Goal: Task Accomplishment & Management: Complete application form

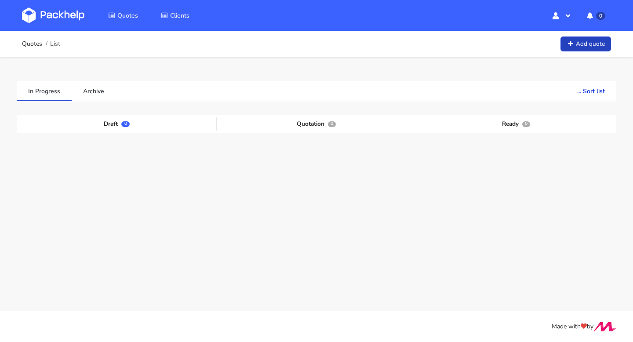
click at [590, 44] on link "Add quote" at bounding box center [586, 44] width 51 height 15
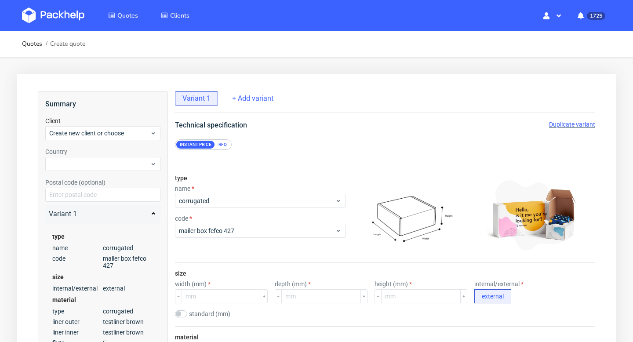
click at [125, 125] on div "Client Create new client or choose" at bounding box center [102, 129] width 115 height 24
click at [120, 134] on span "Create new client or choose" at bounding box center [99, 133] width 101 height 9
type input "[EMAIL_ADDRESS][DOMAIN_NAME]"
click at [96, 153] on div "Add new client" at bounding box center [103, 154] width 108 height 16
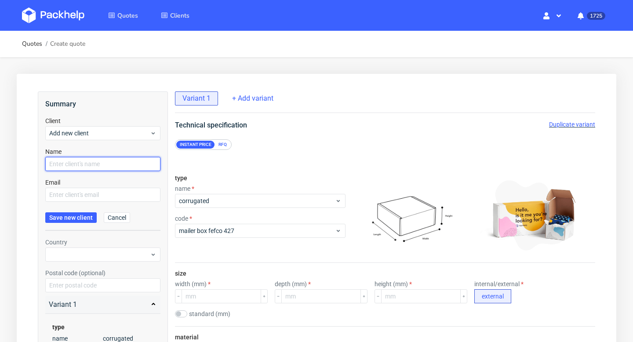
click at [86, 163] on input "text" at bounding box center [102, 164] width 115 height 14
paste input "[EMAIL_ADDRESS][DOMAIN_NAME]"
type input "[EMAIL_ADDRESS][DOMAIN_NAME]"
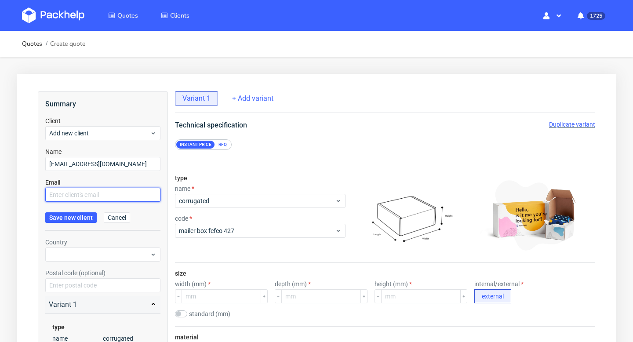
click at [77, 194] on input "text" at bounding box center [102, 195] width 115 height 14
paste input "[EMAIL_ADDRESS][DOMAIN_NAME]"
type input "[EMAIL_ADDRESS][DOMAIN_NAME]"
click at [77, 216] on span "Save new client" at bounding box center [71, 218] width 44 height 6
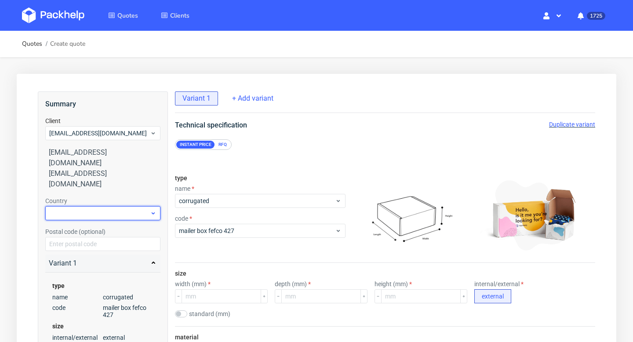
click at [90, 206] on div at bounding box center [102, 213] width 115 height 14
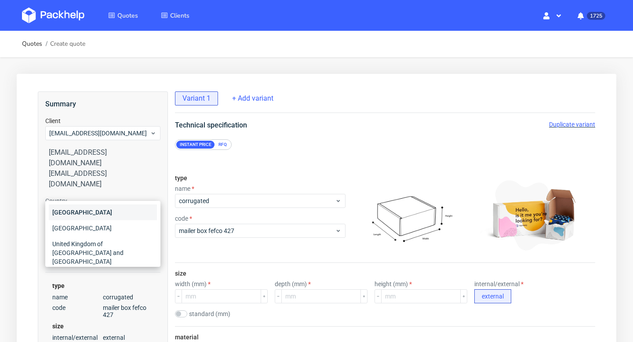
type input "ita"
click at [80, 213] on div "[GEOGRAPHIC_DATA]" at bounding box center [103, 213] width 108 height 16
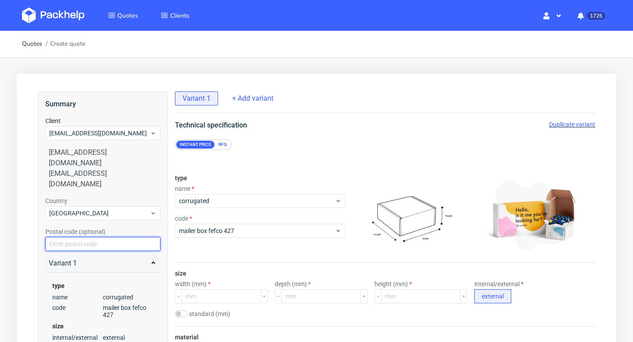
click at [73, 237] on input "text" at bounding box center [102, 244] width 115 height 14
paste input "20149"
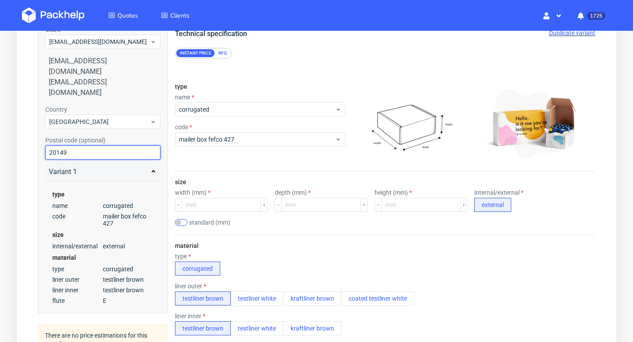
type input "20149"
click at [183, 222] on input "checkbox" at bounding box center [181, 222] width 12 height 7
checkbox input "true"
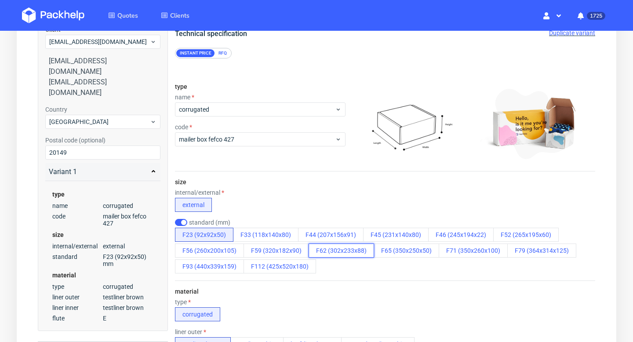
click at [324, 255] on button "F62 (302x233x88)" at bounding box center [342, 251] width 66 height 14
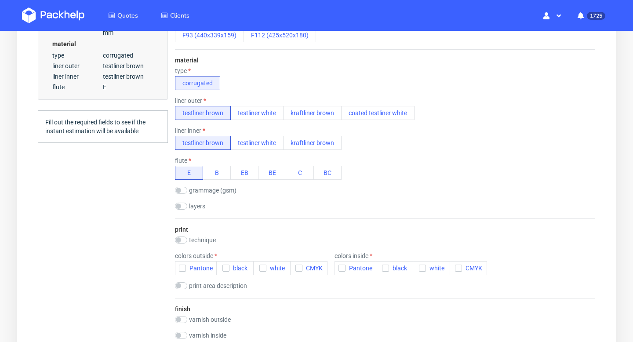
scroll to position [344, 0]
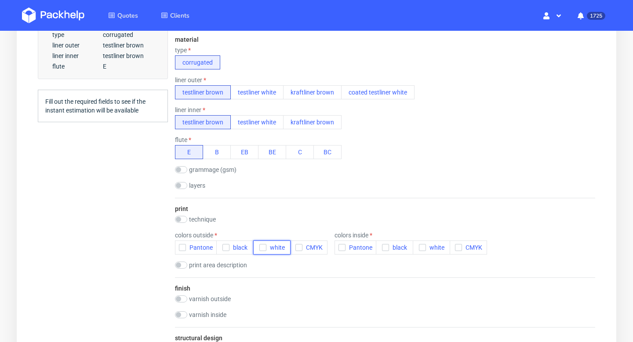
click at [261, 247] on icon "button" at bounding box center [263, 248] width 6 height 6
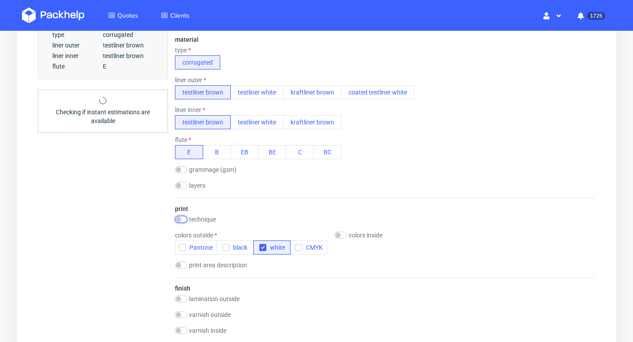
click at [179, 217] on input "checkbox" at bounding box center [181, 219] width 12 height 7
checkbox input "true"
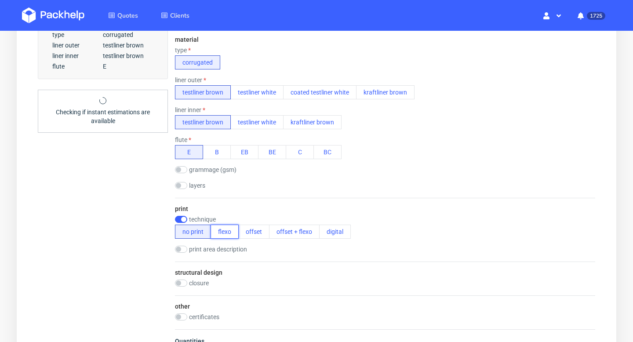
click at [220, 230] on button "flexo" at bounding box center [225, 232] width 28 height 14
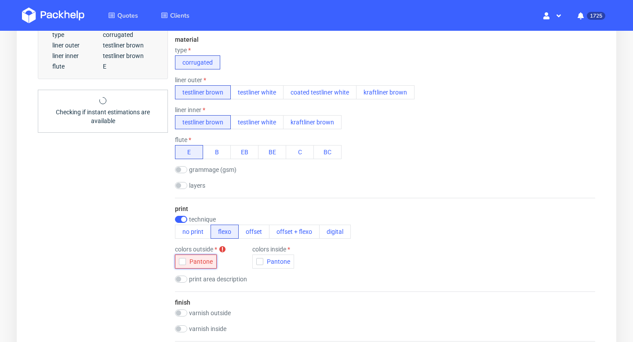
click at [182, 261] on icon "button" at bounding box center [182, 262] width 6 height 6
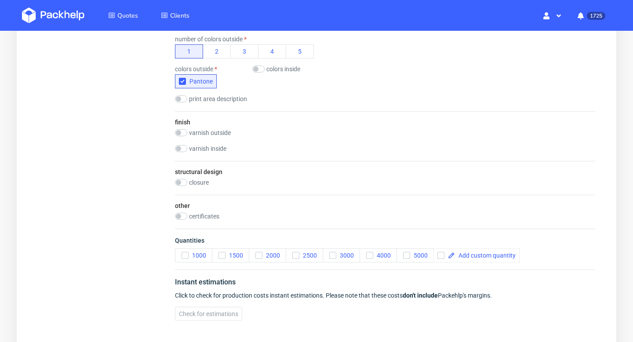
scroll to position [560, 0]
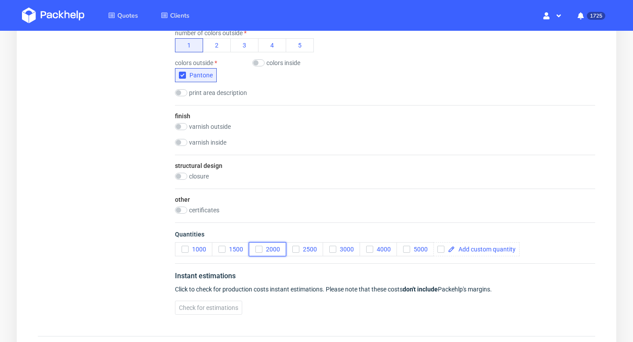
click at [260, 247] on icon "button" at bounding box center [259, 249] width 6 height 6
click at [233, 304] on button "Check for estimations" at bounding box center [208, 308] width 67 height 14
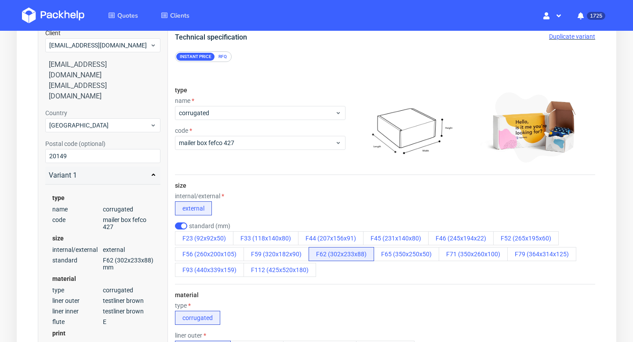
scroll to position [0, 0]
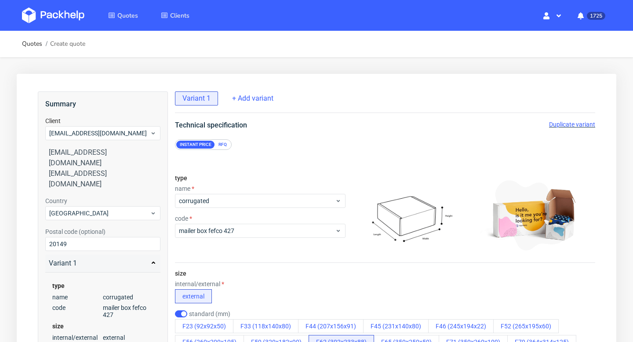
click at [223, 146] on div "RFQ" at bounding box center [222, 145] width 15 height 8
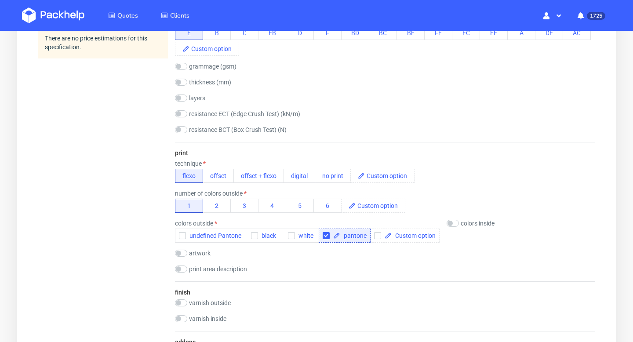
scroll to position [495, 0]
click at [293, 231] on div "button" at bounding box center [291, 234] width 7 height 7
click at [326, 235] on input "checkbox" at bounding box center [326, 234] width 7 height 7
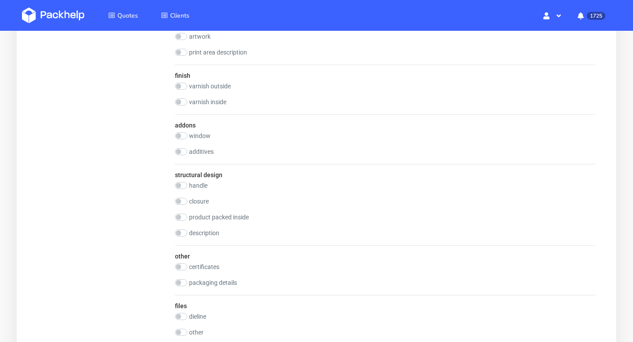
scroll to position [739, 0]
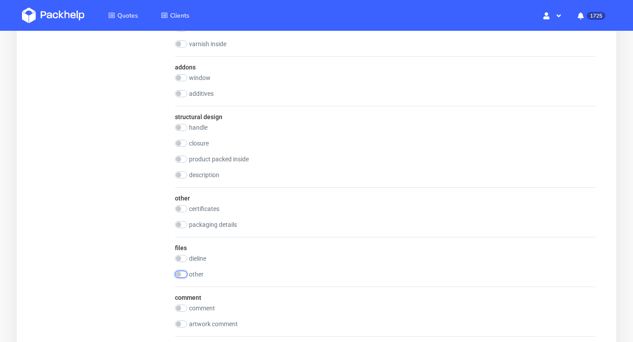
click at [183, 271] on input "checkbox" at bounding box center [181, 274] width 12 height 7
checkbox input "true"
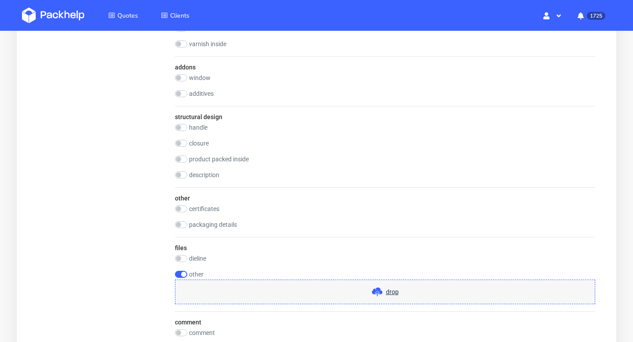
click at [269, 289] on div "drop" at bounding box center [385, 292] width 421 height 25
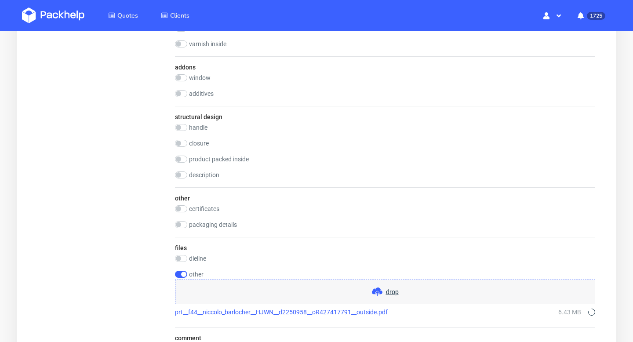
scroll to position [823, 0]
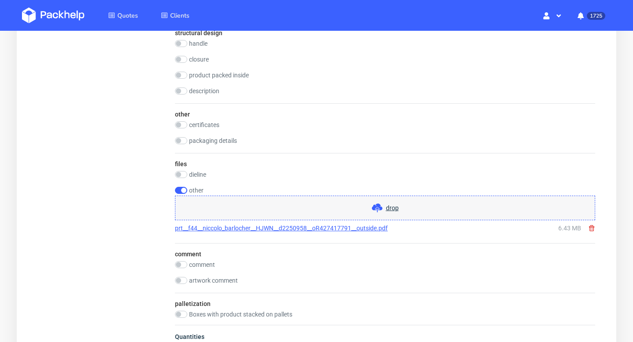
click at [227, 262] on div "comment" at bounding box center [385, 264] width 421 height 7
click at [198, 264] on label "comment" at bounding box center [202, 264] width 26 height 7
checkbox input "true"
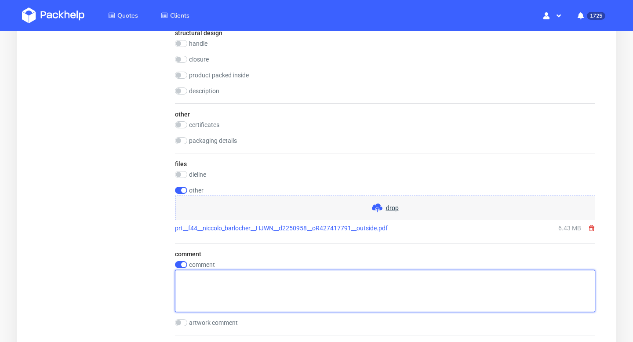
click at [208, 278] on textarea at bounding box center [385, 291] width 421 height 42
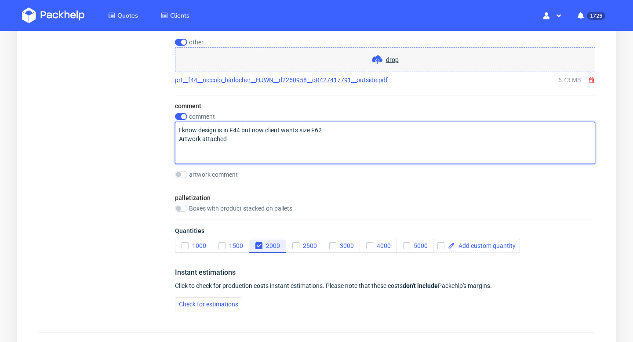
scroll to position [1018, 0]
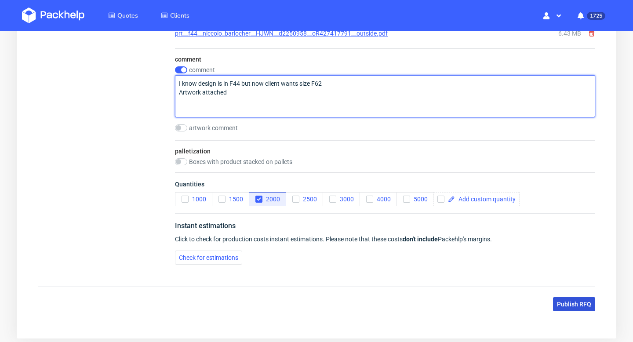
type textarea "I know design is in F44 but now client wants size F62 Artwork attached"
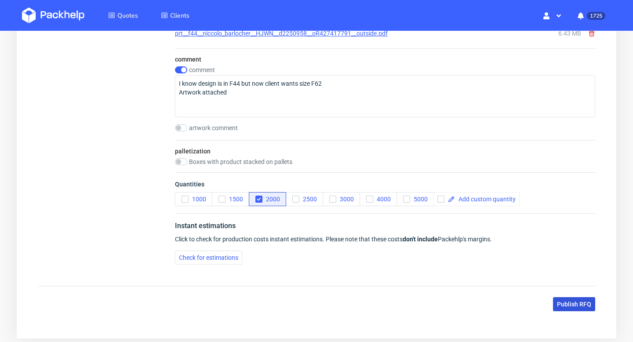
click at [583, 304] on span "Publish RFQ" at bounding box center [574, 304] width 34 height 6
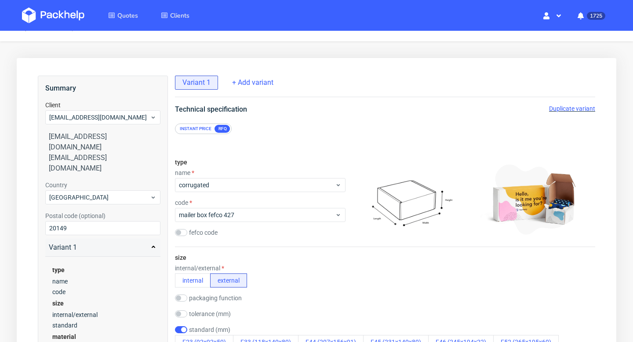
scroll to position [0, 0]
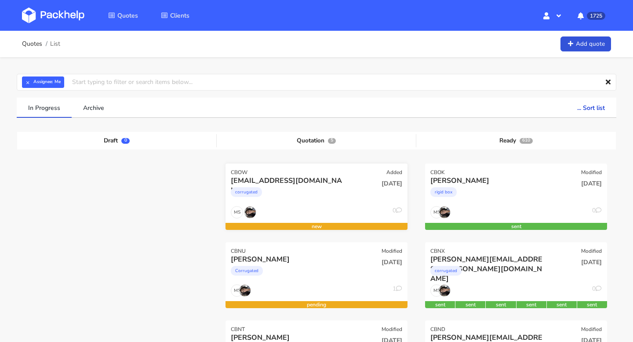
click at [324, 195] on div "corrugated" at bounding box center [289, 195] width 117 height 18
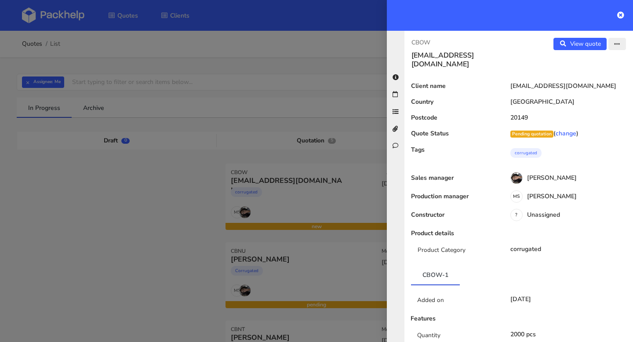
click at [618, 44] on icon "button" at bounding box center [617, 44] width 6 height 6
click at [599, 61] on link "Edit quote" at bounding box center [588, 62] width 77 height 15
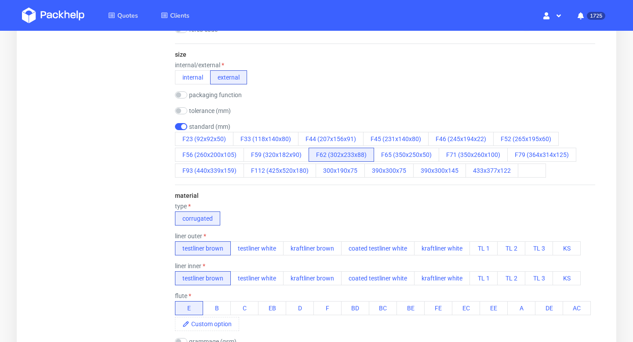
scroll to position [267, 0]
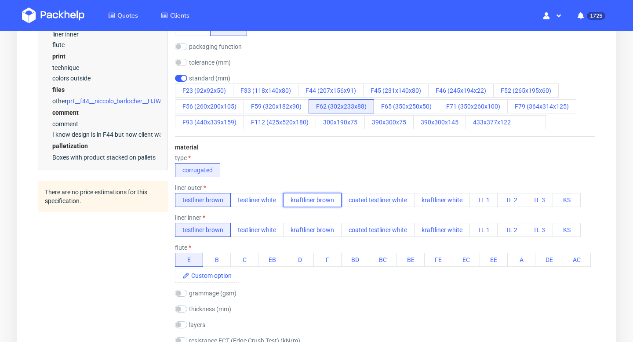
click at [332, 202] on button "kraftliner brown" at bounding box center [312, 200] width 59 height 14
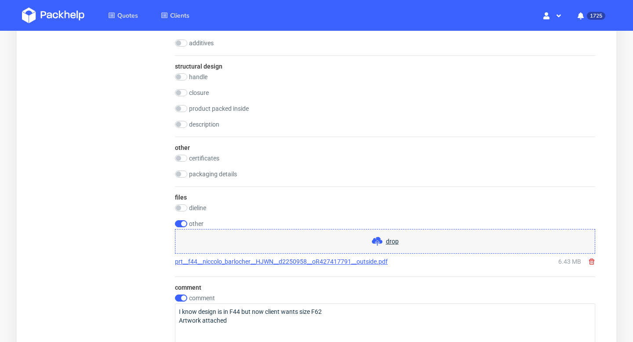
scroll to position [1058, 0]
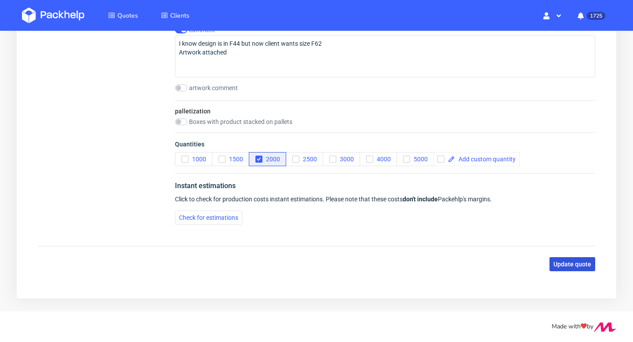
click at [577, 264] on span "Update quote" at bounding box center [573, 264] width 38 height 6
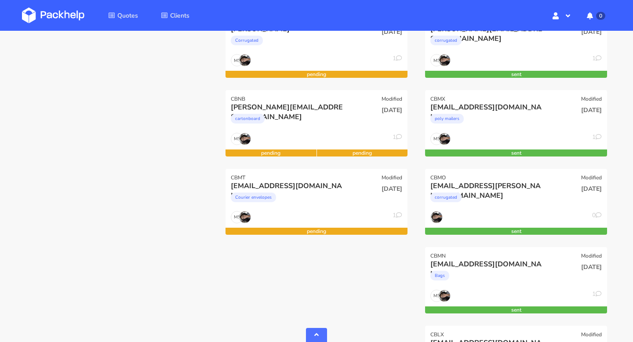
scroll to position [56, 0]
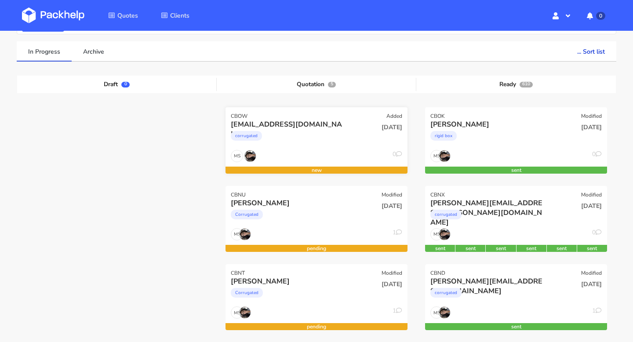
click at [350, 133] on div "[DATE]" at bounding box center [377, 135] width 61 height 30
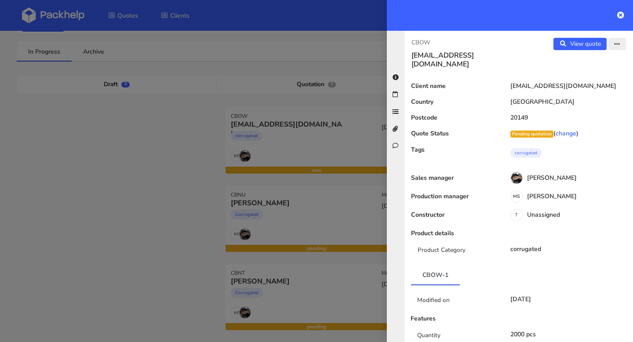
click at [617, 40] on button "button" at bounding box center [618, 44] width 18 height 12
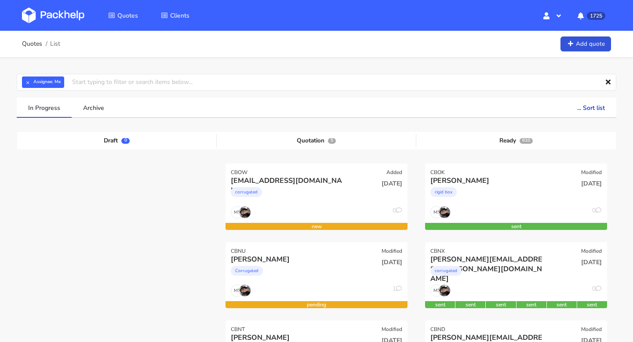
click at [355, 193] on div "[DATE]" at bounding box center [377, 191] width 61 height 30
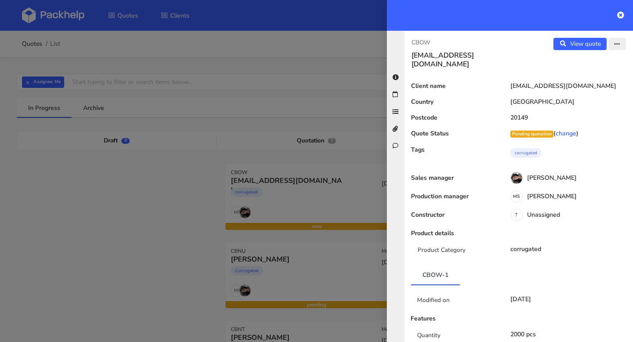
click at [615, 43] on icon "button" at bounding box center [617, 44] width 6 height 6
click at [590, 62] on link "Edit quote" at bounding box center [588, 62] width 77 height 15
click at [565, 129] on link "change" at bounding box center [566, 133] width 21 height 8
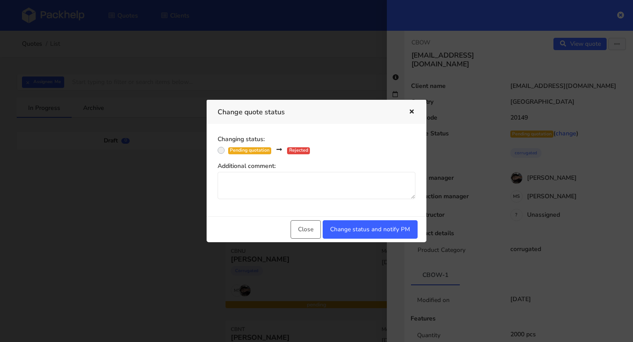
click at [228, 152] on label "Pending quotation Rejected" at bounding box center [269, 149] width 82 height 9
click at [221, 152] on input "Pending quotation Rejected" at bounding box center [221, 149] width 7 height 9
radio input "true"
click at [376, 230] on button "Change status and notify PM" at bounding box center [370, 229] width 95 height 18
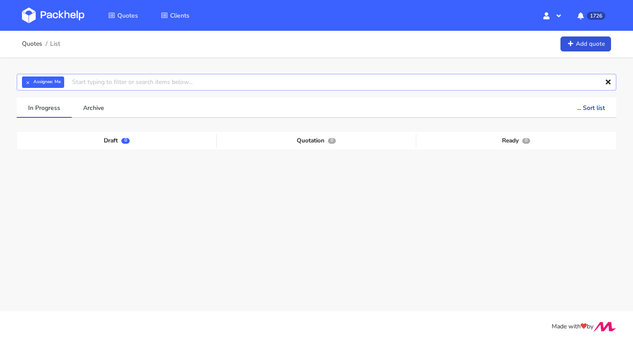
click at [91, 81] on input "text" at bounding box center [317, 82] width 600 height 17
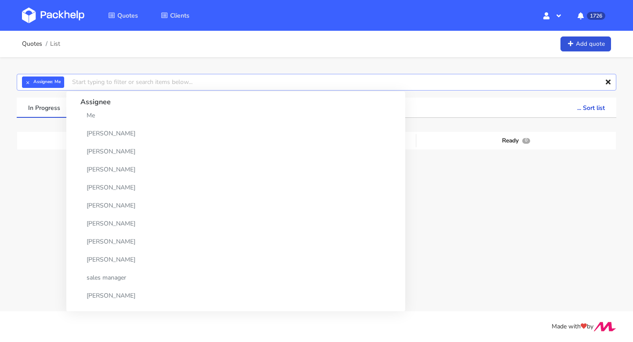
paste input "CBOW"
type input "CBOW"
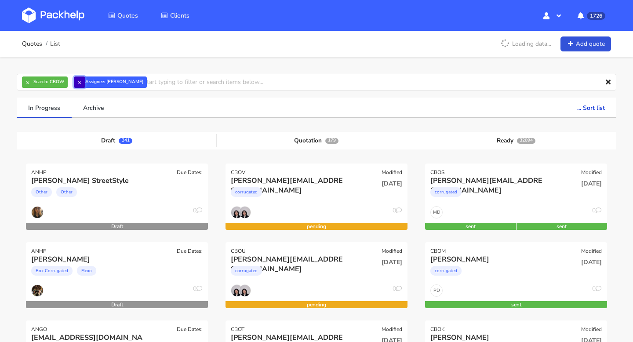
click at [77, 82] on button "×" at bounding box center [79, 82] width 11 height 11
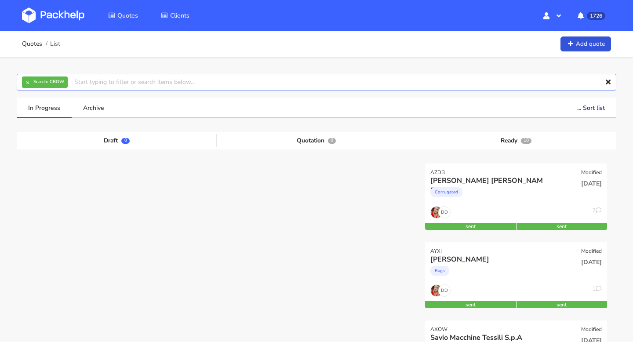
click at [77, 82] on input "text" at bounding box center [317, 82] width 600 height 17
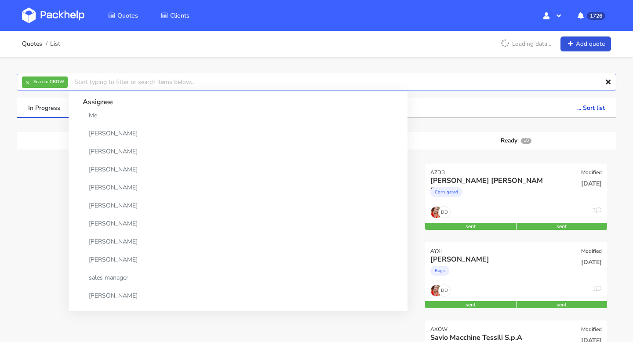
click at [77, 82] on input "text" at bounding box center [317, 82] width 600 height 17
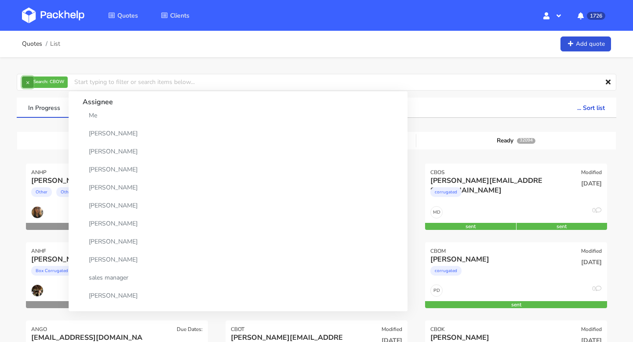
click at [26, 79] on button "×" at bounding box center [27, 82] width 11 height 11
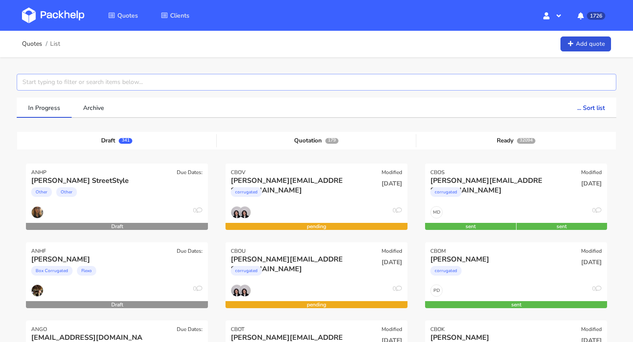
click at [26, 79] on input "text" at bounding box center [317, 82] width 600 height 17
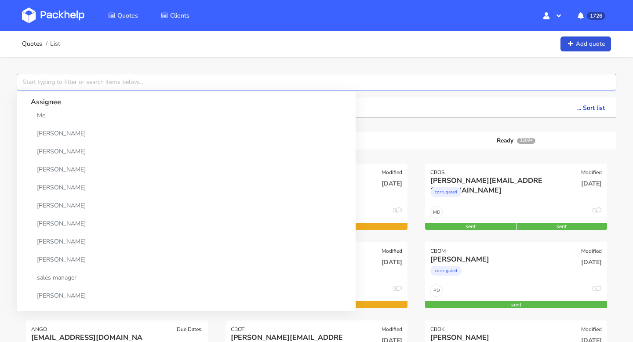
paste input "CBOW"
type input "CBOW"
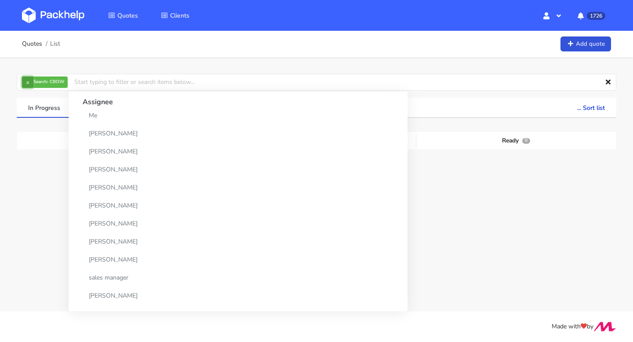
click at [33, 84] on button "×" at bounding box center [27, 82] width 11 height 11
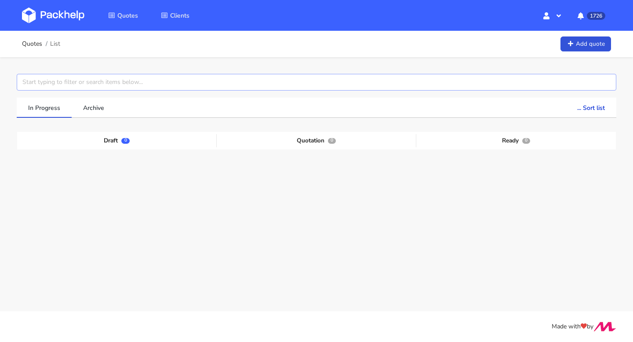
click at [33, 84] on input "text" at bounding box center [317, 82] width 600 height 17
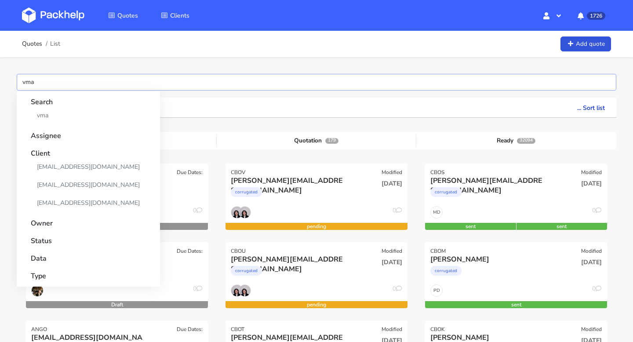
drag, startPoint x: 38, startPoint y: 84, endPoint x: 0, endPoint y: 84, distance: 37.8
paste input "CBOW"
type input "CBOW"
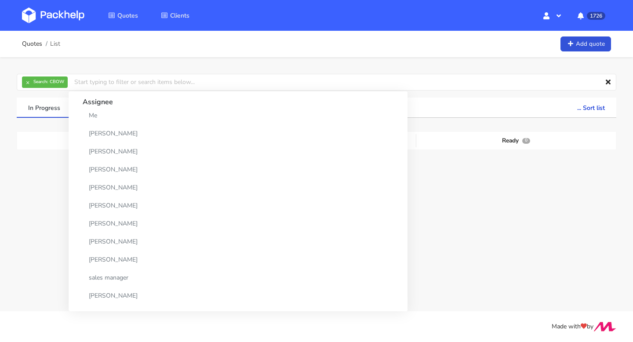
click at [398, 177] on div "Draft 0 Quotation 0 Ready 0" at bounding box center [316, 198] width 587 height 132
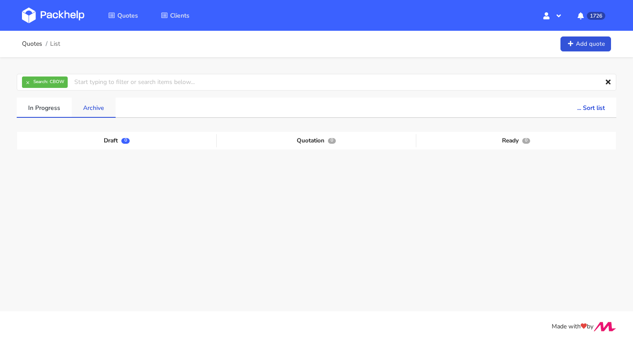
click at [100, 113] on link "Archive" at bounding box center [94, 107] width 44 height 19
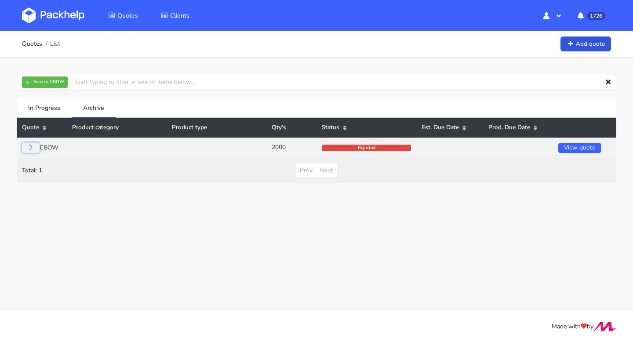
click at [28, 146] on icon at bounding box center [31, 147] width 6 height 6
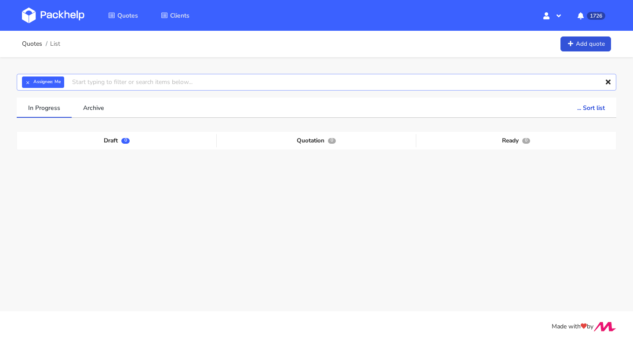
click at [113, 82] on input "text" at bounding box center [317, 82] width 600 height 17
paste input "CBOW"
type input "CBOW"
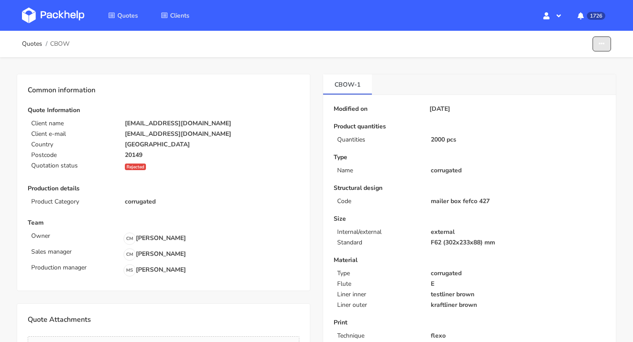
click at [603, 42] on icon "button" at bounding box center [602, 44] width 6 height 6
click at [585, 65] on link "Edit quote" at bounding box center [568, 64] width 77 height 15
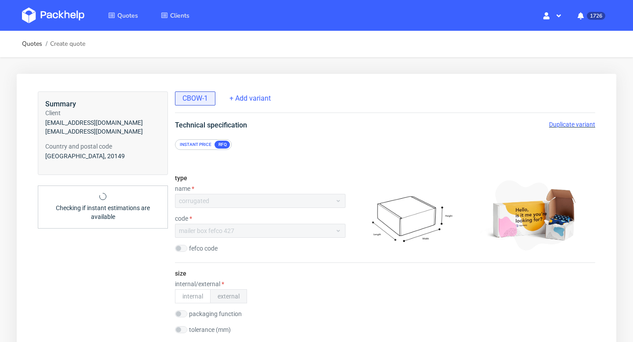
click at [558, 123] on span "Duplicate variant" at bounding box center [572, 124] width 46 height 7
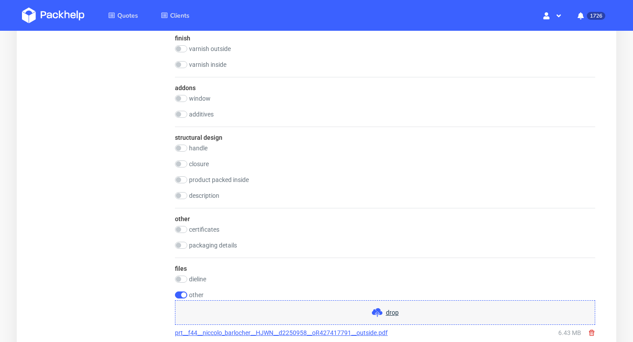
scroll to position [720, 0]
click at [190, 116] on label "additives" at bounding box center [201, 113] width 25 height 7
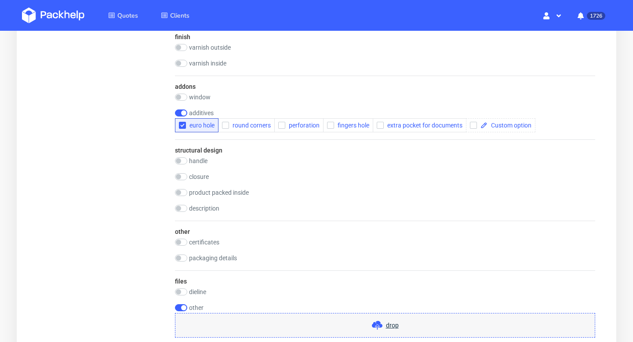
click at [189, 114] on label "additives" at bounding box center [201, 113] width 25 height 7
checkbox input "false"
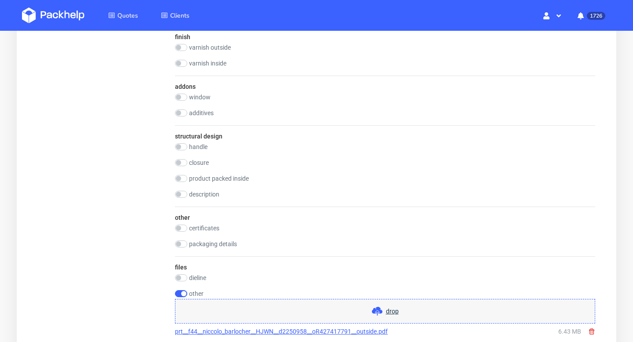
scroll to position [740, 0]
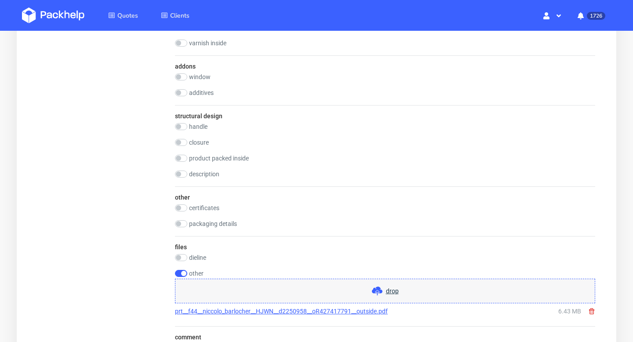
click at [203, 146] on label "closure" at bounding box center [199, 142] width 20 height 7
checkbox input "true"
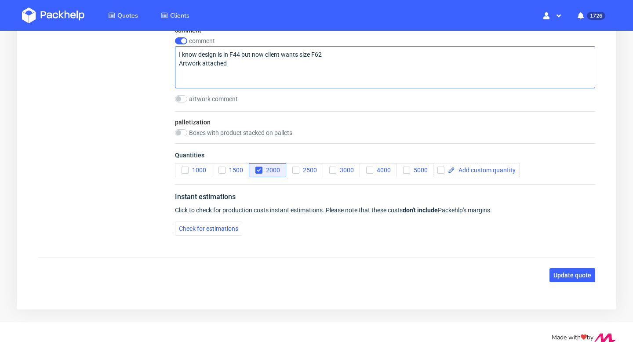
scroll to position [1072, 0]
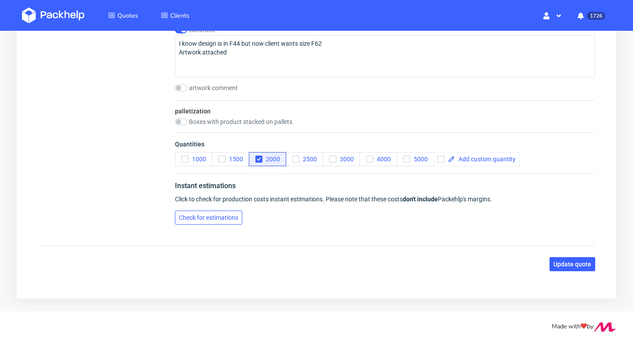
click at [229, 221] on button "Check for estimations" at bounding box center [208, 218] width 67 height 14
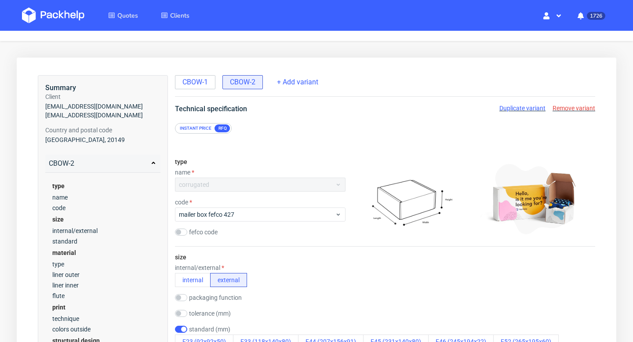
scroll to position [0, 0]
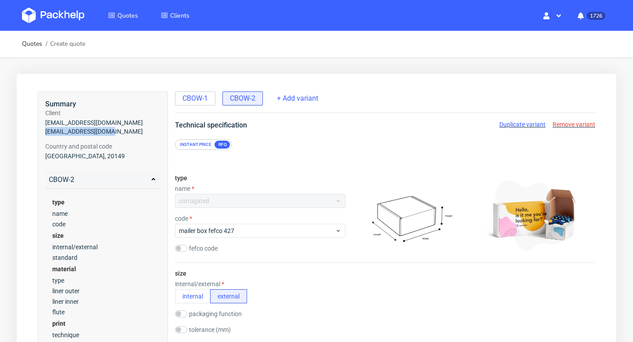
drag, startPoint x: 110, startPoint y: 132, endPoint x: 28, endPoint y: 132, distance: 82.7
copy span "[EMAIL_ADDRESS][DOMAIN_NAME]"
